Goal: Task Accomplishment & Management: Use online tool/utility

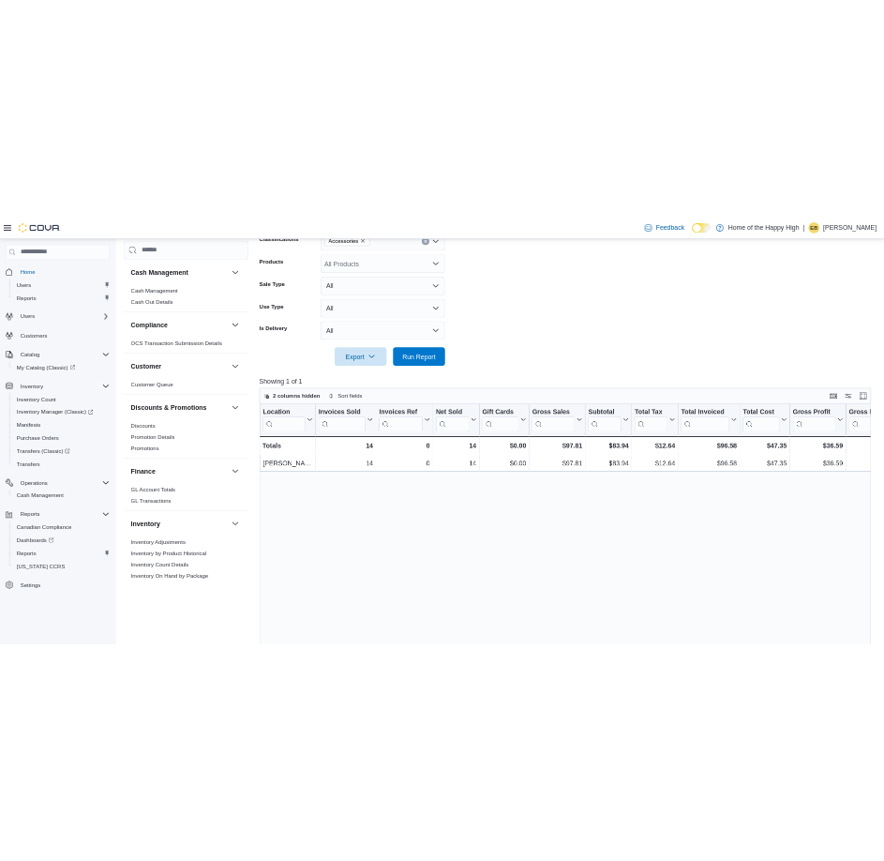
scroll to position [875, 0]
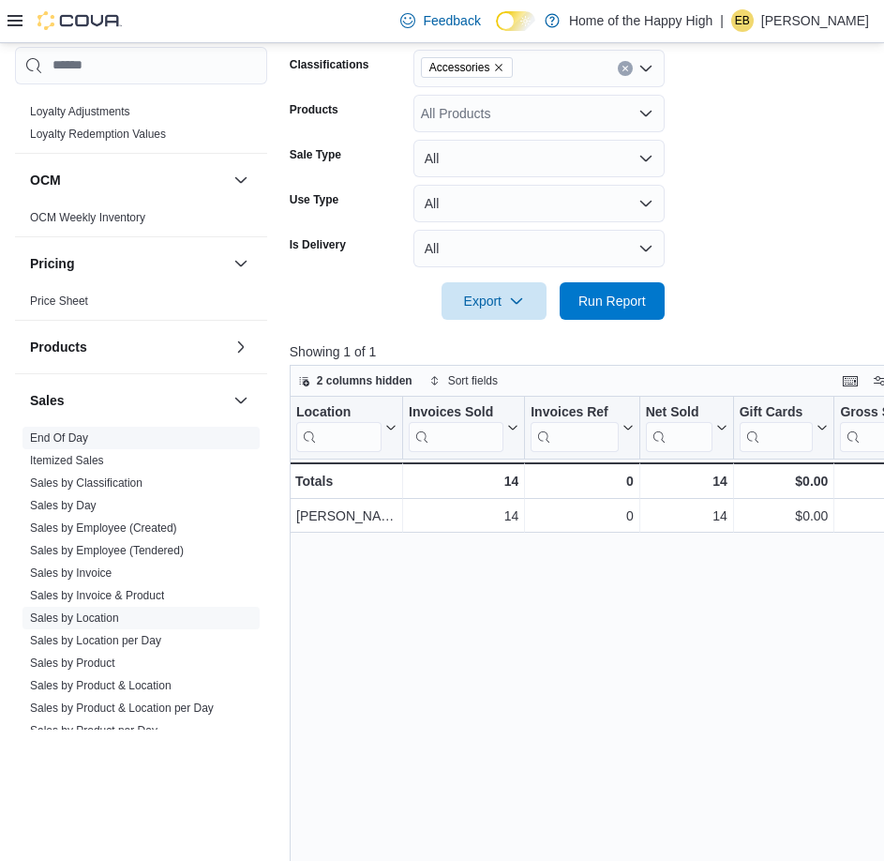
click at [54, 441] on link "End Of Day" at bounding box center [59, 437] width 58 height 13
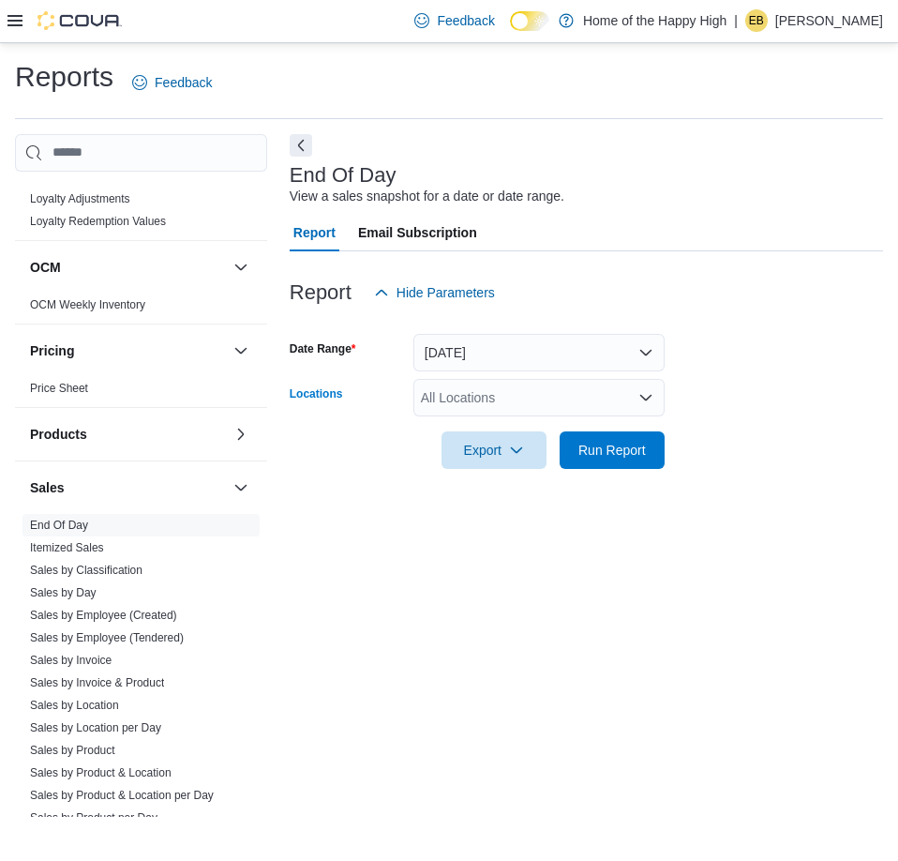
drag, startPoint x: 471, startPoint y: 378, endPoint x: 466, endPoint y: 399, distance: 21.2
click at [468, 388] on div "All Locations" at bounding box center [539, 398] width 251 height 38
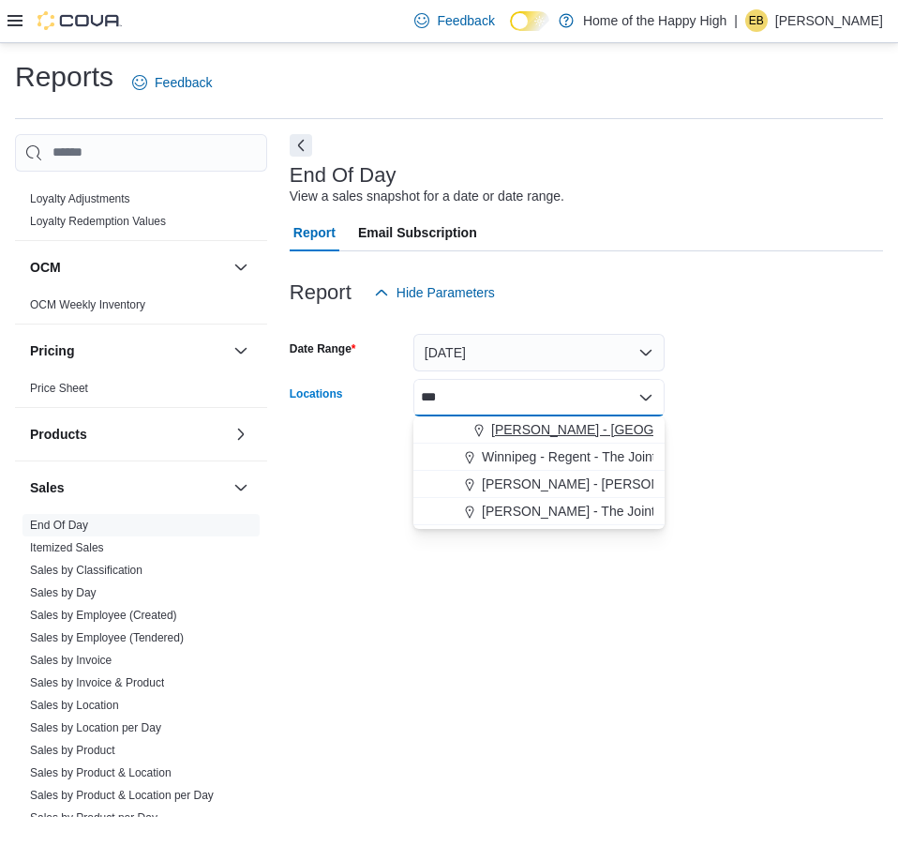
type input "***"
click at [522, 436] on span "[PERSON_NAME] - [GEOGRAPHIC_DATA] - Fire & Flower" at bounding box center [664, 429] width 346 height 19
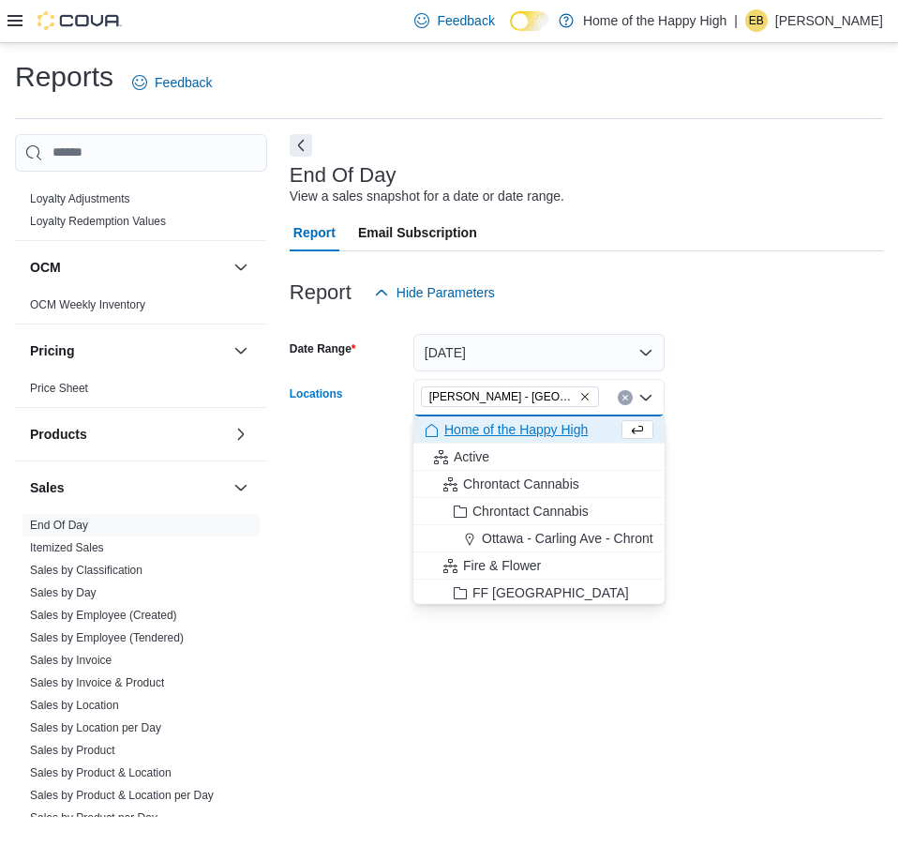
click at [776, 392] on form "Date Range [DATE] Locations [GEOGRAPHIC_DATA] - [GEOGRAPHIC_DATA] - Fire & Flow…" at bounding box center [587, 390] width 594 height 158
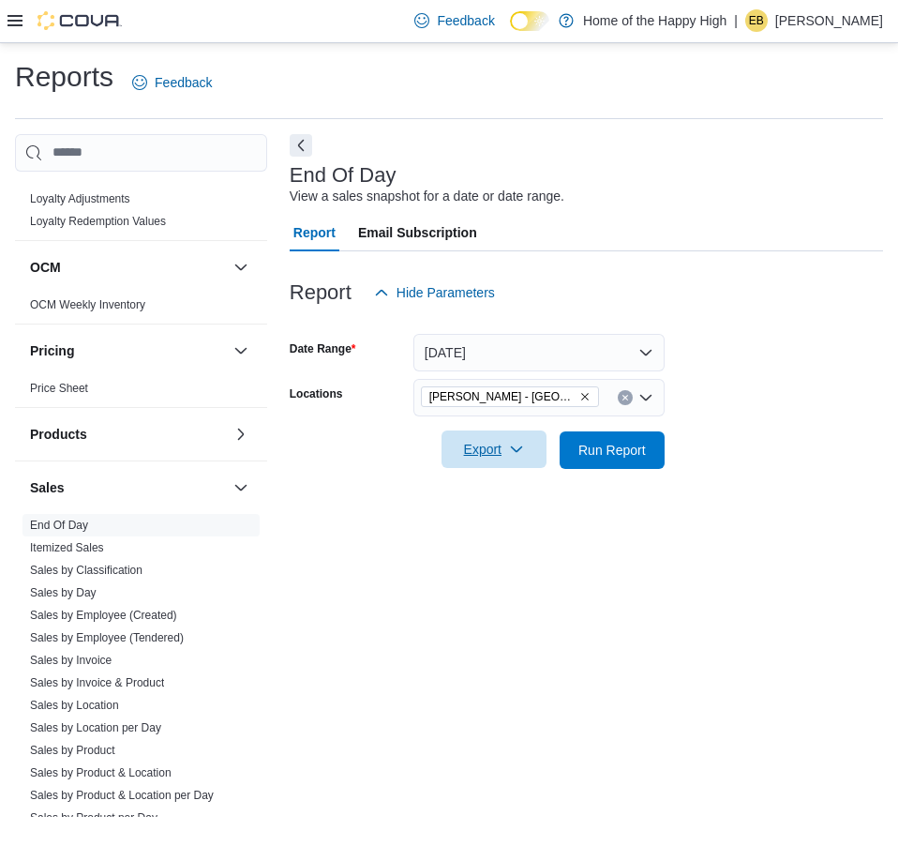
click at [491, 451] on span "Export" at bounding box center [494, 449] width 83 height 38
click at [511, 519] on span "Export to Pdf" at bounding box center [497, 525] width 84 height 15
